Goal: Information Seeking & Learning: Learn about a topic

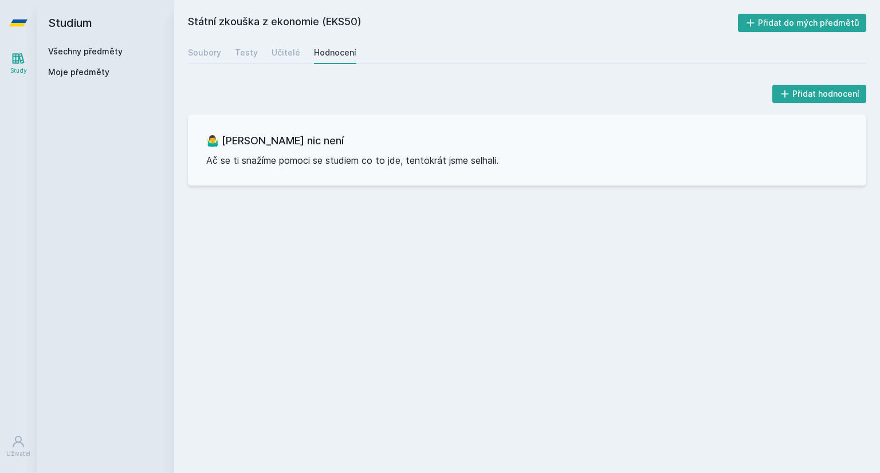
click at [80, 49] on link "Všechny předměty" at bounding box center [85, 51] width 74 height 10
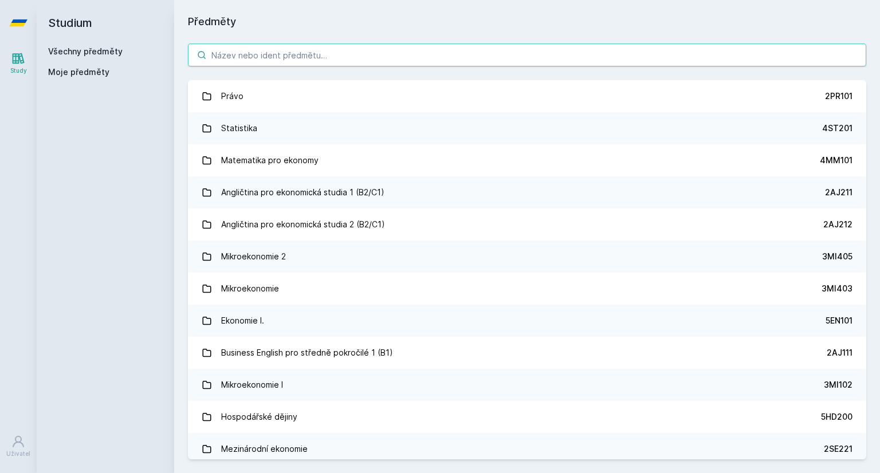
click at [325, 50] on input "search" at bounding box center [527, 55] width 678 height 23
paste input "3PO546"
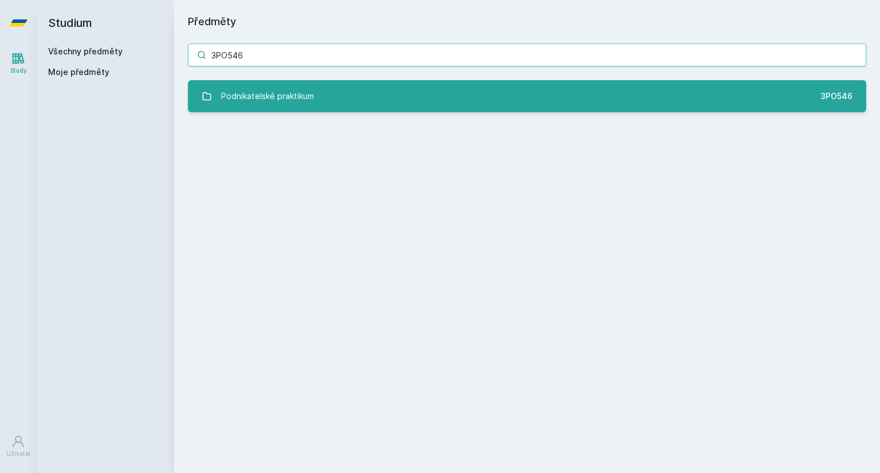
type input "3PO546"
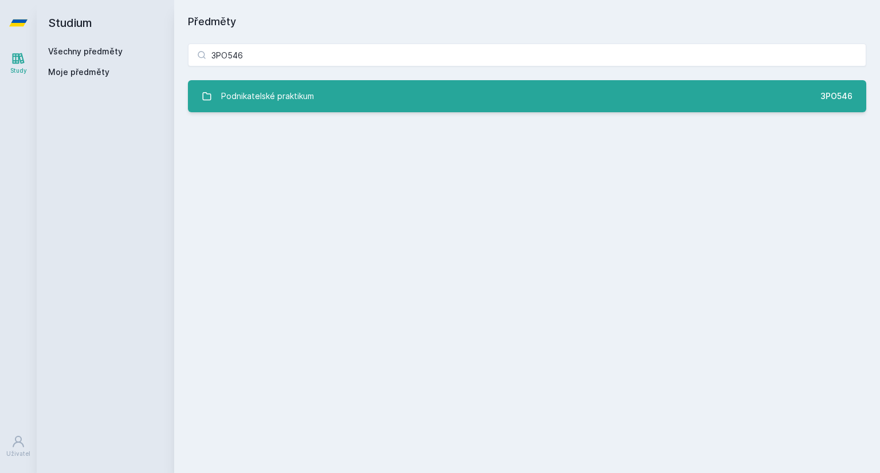
click at [299, 103] on div "Podnikatelské praktikum" at bounding box center [267, 96] width 93 height 23
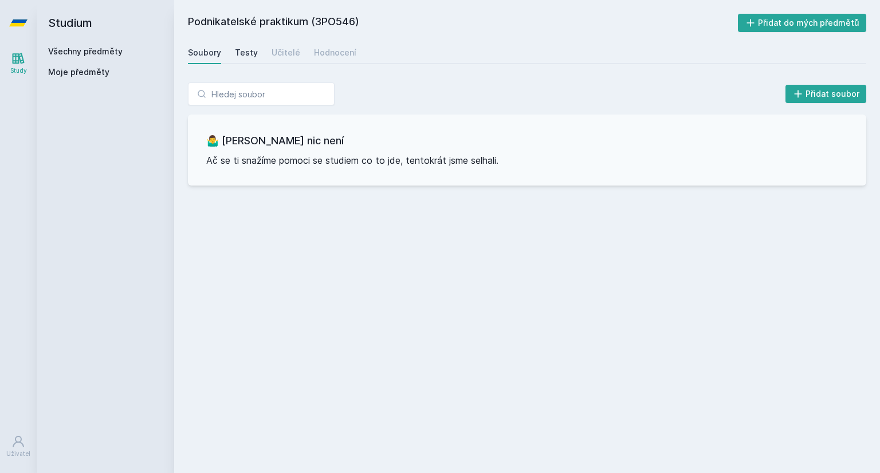
click at [250, 52] on div "Testy" at bounding box center [246, 52] width 23 height 11
click at [295, 49] on div "Soubory Testy Učitelé Hodnocení" at bounding box center [527, 52] width 678 height 23
click at [285, 55] on div "Učitelé" at bounding box center [286, 52] width 29 height 11
click at [329, 54] on div "Hodnocení" at bounding box center [335, 52] width 42 height 11
click at [212, 54] on div "Soubory" at bounding box center [204, 52] width 33 height 11
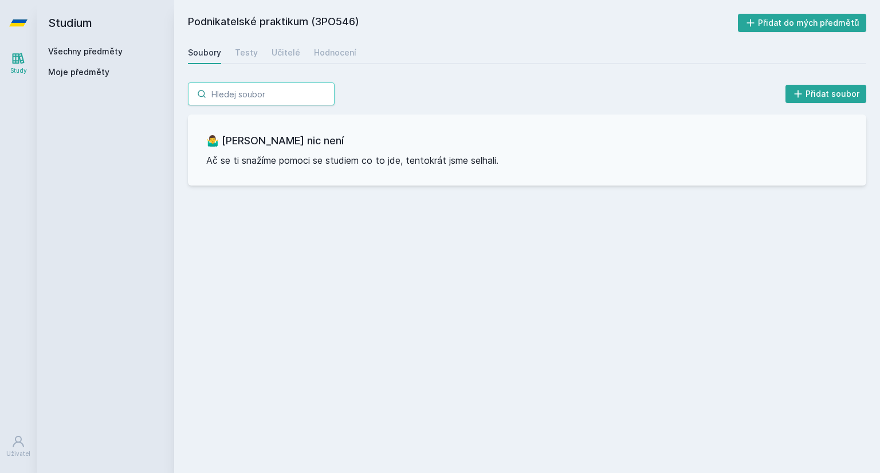
click at [294, 87] on input "search" at bounding box center [261, 94] width 147 height 23
paste input "3PO543"
type input "3PO543"
click at [85, 47] on link "Všechny předměty" at bounding box center [85, 51] width 74 height 10
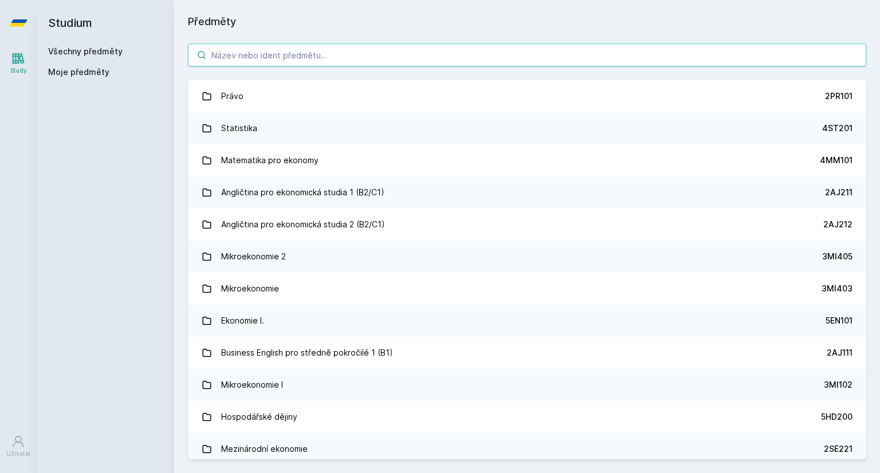
click at [262, 53] on input "search" at bounding box center [527, 55] width 678 height 23
paste input "3PO543"
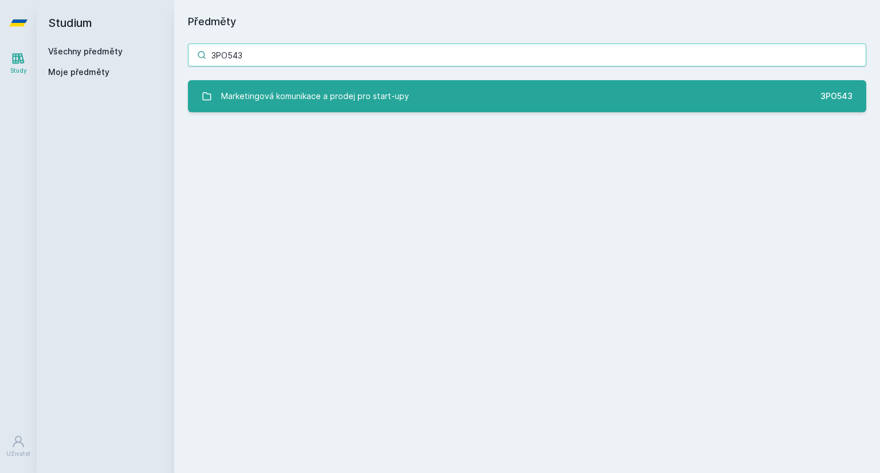
type input "3PO543"
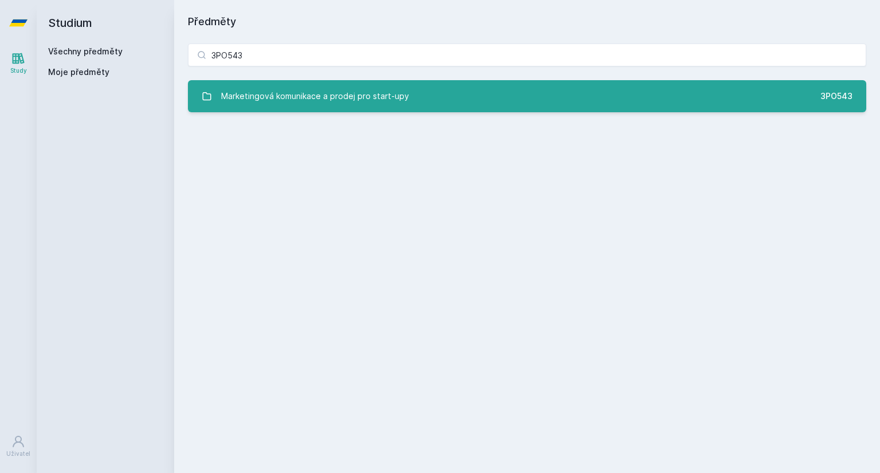
click at [274, 95] on div "Marketingová komunikace a prodej pro start-upy" at bounding box center [315, 96] width 188 height 23
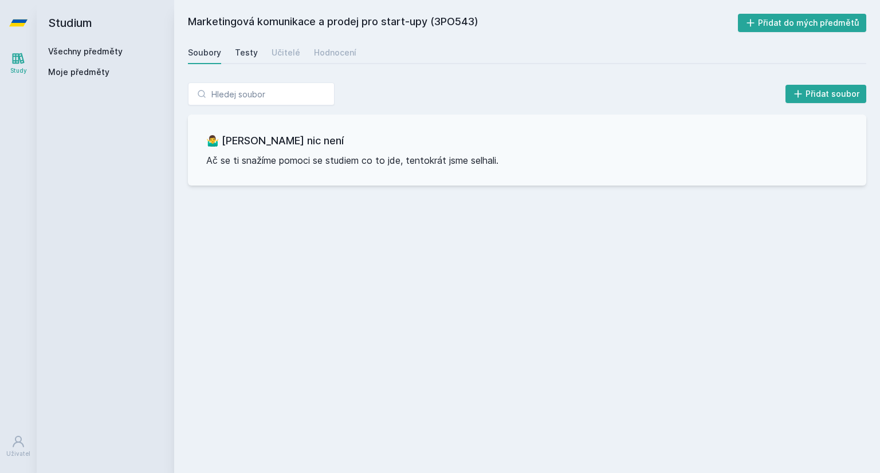
click at [242, 48] on div "Testy" at bounding box center [246, 52] width 23 height 11
click at [272, 49] on div "Učitelé" at bounding box center [286, 52] width 29 height 11
click at [314, 50] on div "Hodnocení" at bounding box center [335, 52] width 42 height 11
click at [64, 53] on link "Všechny předměty" at bounding box center [85, 51] width 74 height 10
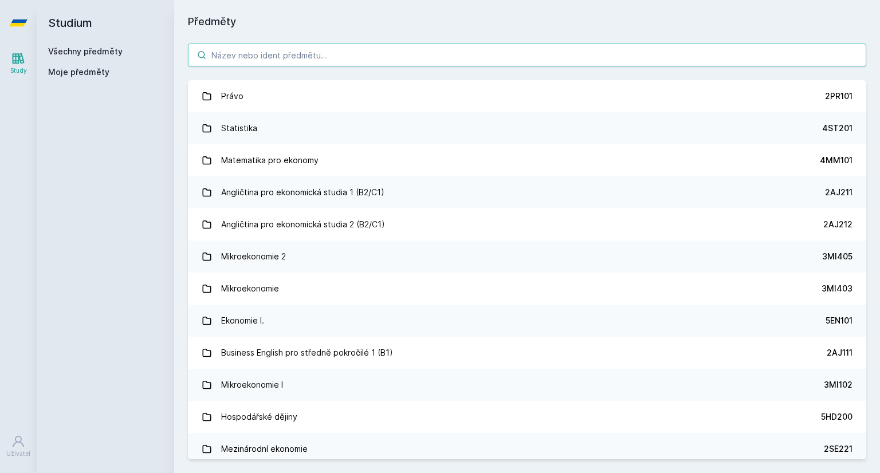
click at [252, 54] on input "search" at bounding box center [527, 55] width 678 height 23
paste input "3PO545"
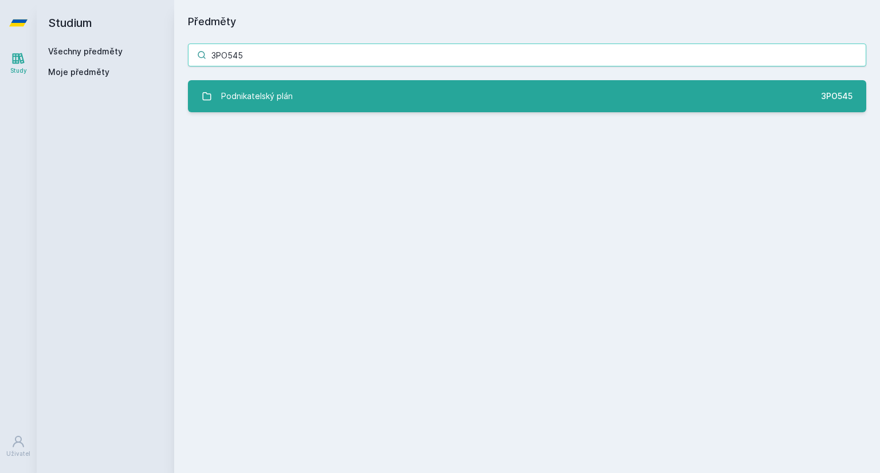
type input "3PO545"
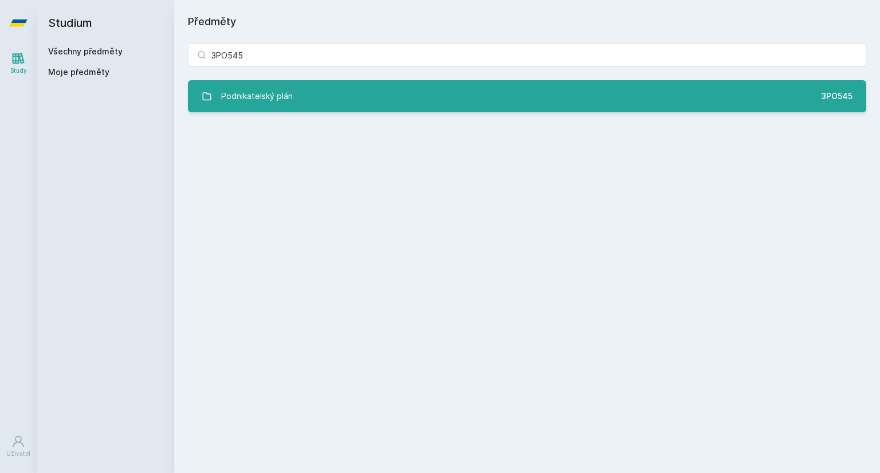
click at [259, 99] on div "Podnikatelský plán" at bounding box center [257, 96] width 72 height 23
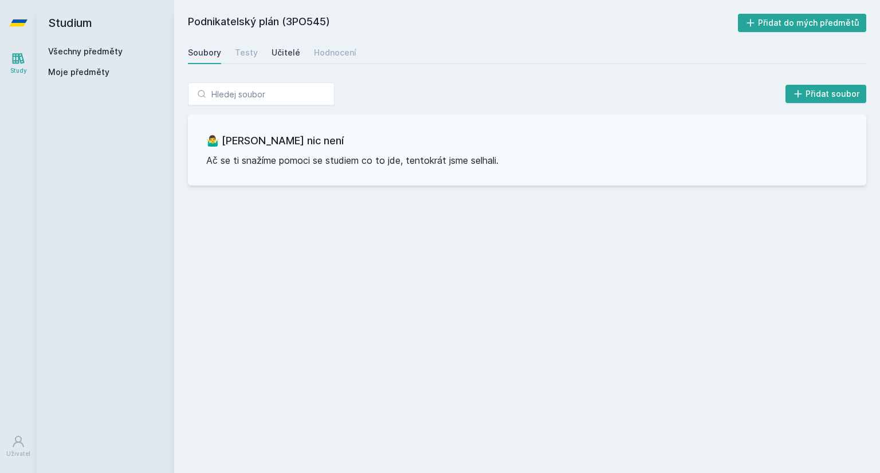
click at [277, 49] on div "Učitelé" at bounding box center [286, 52] width 29 height 11
click at [336, 50] on div "Hodnocení" at bounding box center [335, 52] width 42 height 11
click at [241, 53] on div "Testy" at bounding box center [246, 52] width 23 height 11
click at [197, 51] on div "Soubory" at bounding box center [204, 52] width 33 height 11
